Goal: Task Accomplishment & Management: Manage account settings

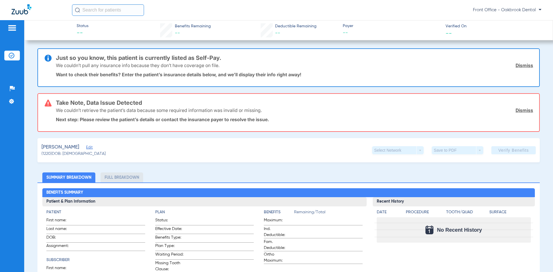
click at [86, 146] on span "Edit" at bounding box center [88, 147] width 5 height 5
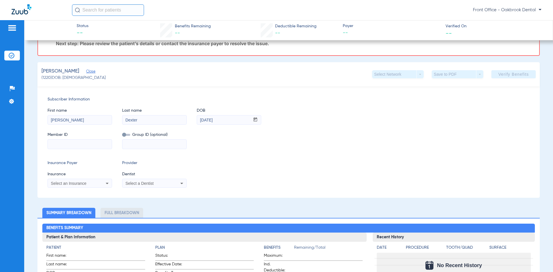
scroll to position [86, 0]
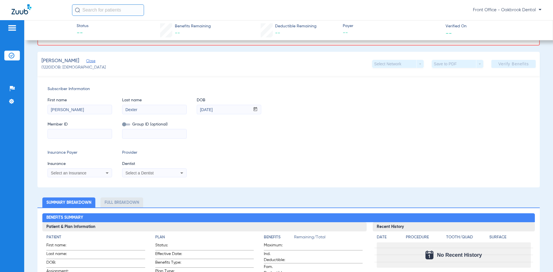
click at [73, 135] on input at bounding box center [80, 133] width 64 height 9
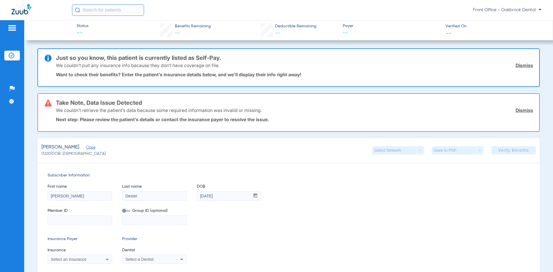
scroll to position [86, 0]
